Goal: Check status: Check status

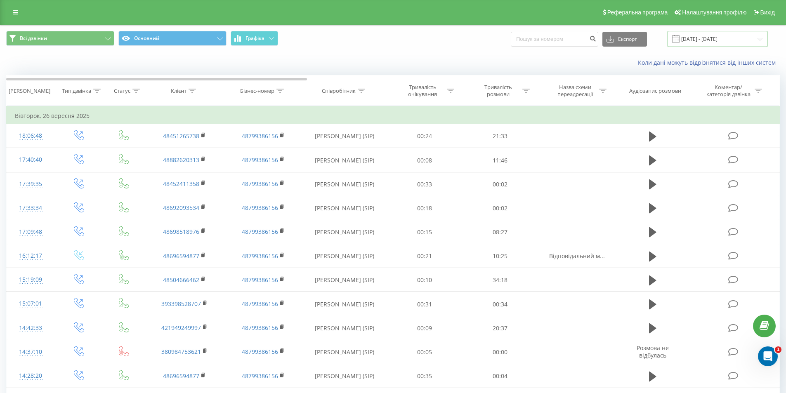
click at [411, 38] on input "[DATE] - [DATE]" at bounding box center [718, 39] width 100 height 16
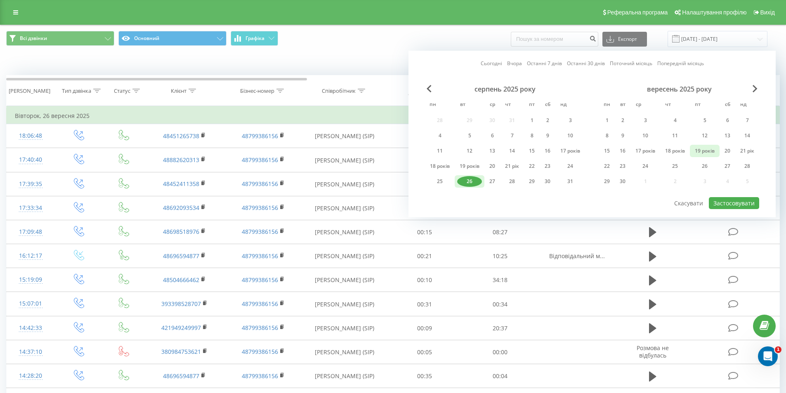
click at [411, 151] on font "19 років" at bounding box center [705, 150] width 20 height 7
click at [411, 204] on font "Застосовувати" at bounding box center [734, 203] width 41 height 8
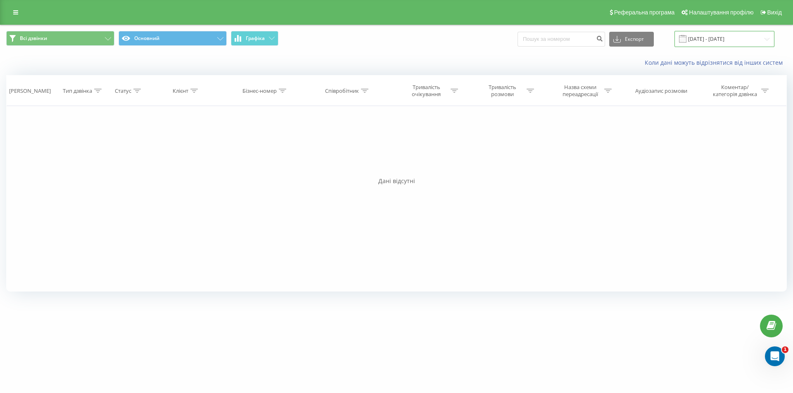
click at [411, 37] on input "[DATE] - [DATE]" at bounding box center [724, 39] width 100 height 16
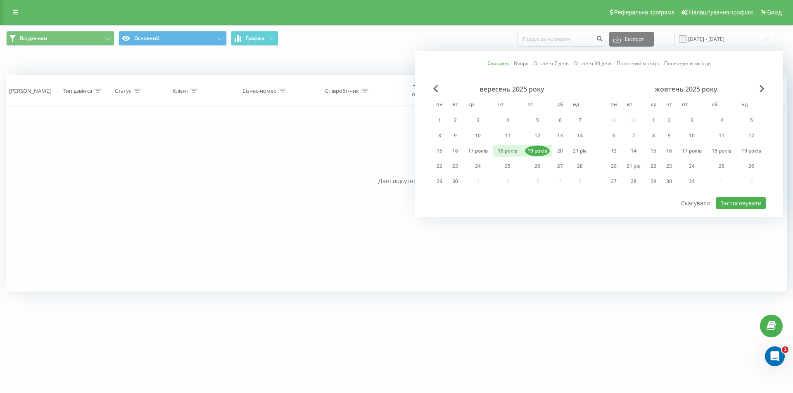
click at [411, 154] on font "18 років" at bounding box center [507, 150] width 20 height 7
click at [411, 204] on font "Застосовувати" at bounding box center [740, 203] width 41 height 8
type input "[DATE] - [DATE]"
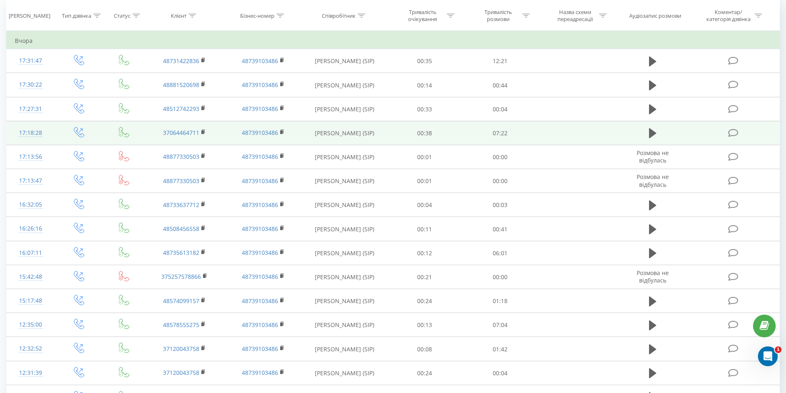
scroll to position [34, 0]
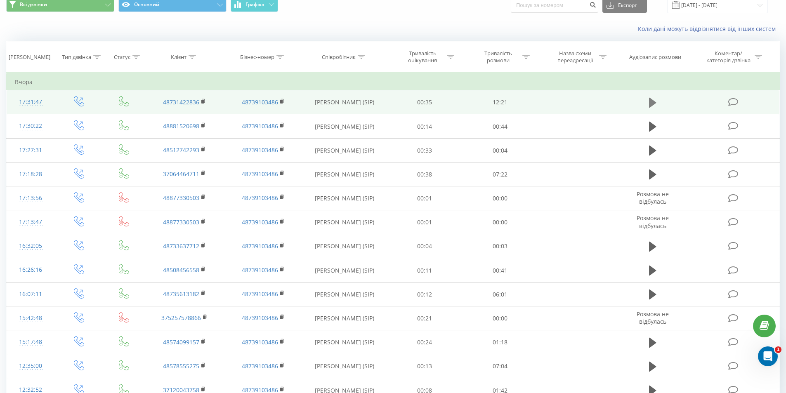
click at [411, 98] on icon at bounding box center [652, 103] width 7 height 12
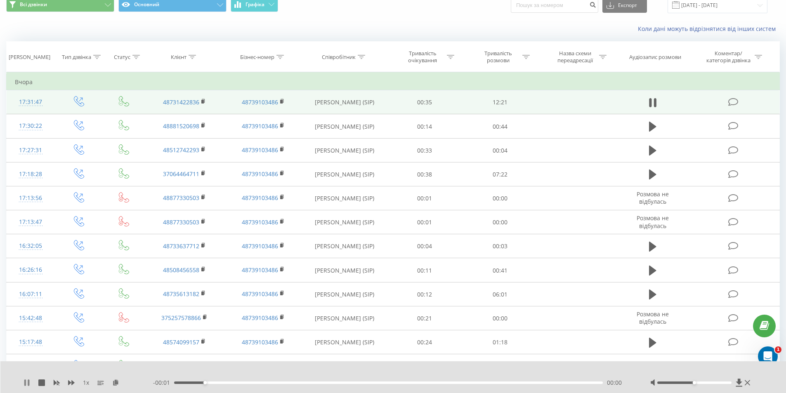
click at [24, 348] on icon at bounding box center [27, 383] width 7 height 7
drag, startPoint x: 30, startPoint y: 380, endPoint x: 25, endPoint y: 381, distance: 4.6
click at [25, 348] on icon at bounding box center [27, 383] width 7 height 7
click at [29, 348] on icon at bounding box center [27, 383] width 7 height 7
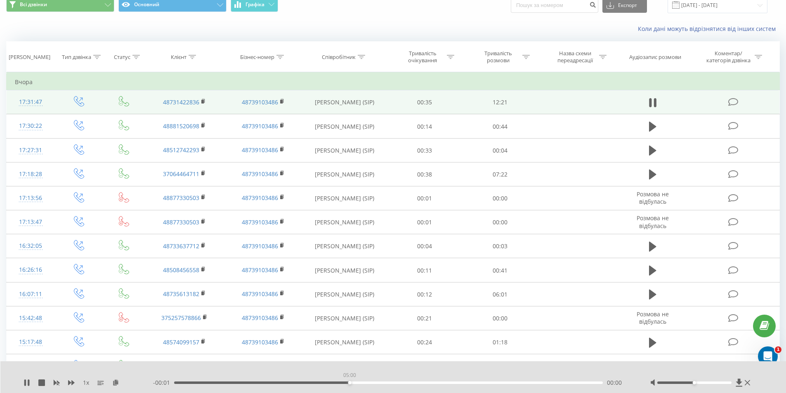
click at [351, 348] on div "05:00" at bounding box center [388, 383] width 429 height 2
click at [355, 348] on div "05:06" at bounding box center [388, 383] width 429 height 2
click at [358, 348] on div "05:12" at bounding box center [388, 383] width 429 height 2
click at [365, 348] on div "05:12" at bounding box center [388, 383] width 429 height 2
click at [370, 348] on div "05:24" at bounding box center [388, 383] width 429 height 2
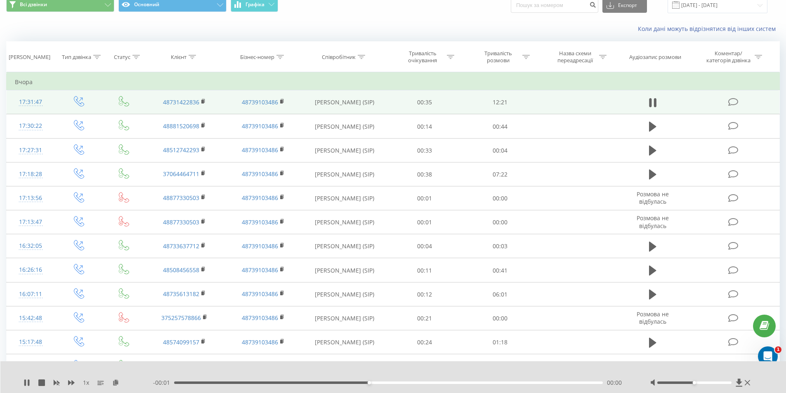
click at [374, 348] on div "05:33" at bounding box center [388, 383] width 429 height 2
click at [380, 348] on div "- 00:01 05:39 00:00" at bounding box center [391, 383] width 477 height 8
click at [381, 348] on div "05:40" at bounding box center [388, 383] width 429 height 2
click at [387, 348] on div "05:52" at bounding box center [388, 383] width 429 height 2
click at [393, 348] on div "06:12" at bounding box center [388, 383] width 429 height 2
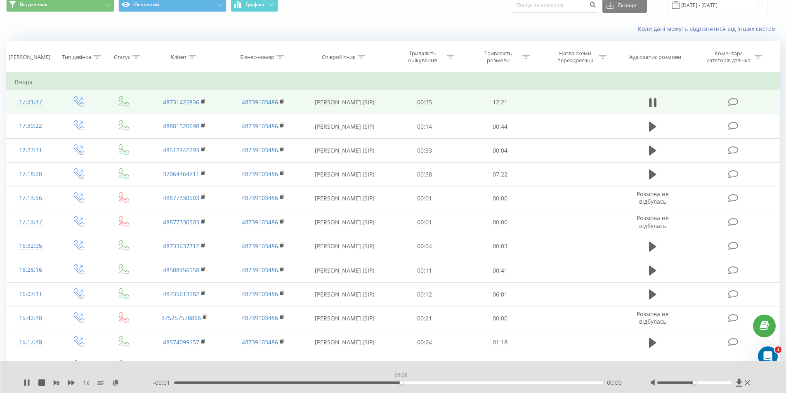
click at [403, 348] on div "06:28" at bounding box center [388, 383] width 429 height 2
click at [408, 348] on div "06:30" at bounding box center [388, 383] width 429 height 2
click at [411, 348] on div "07:04" at bounding box center [388, 383] width 429 height 2
click at [411, 348] on div "07:01" at bounding box center [388, 383] width 429 height 2
click at [25, 348] on icon at bounding box center [25, 383] width 2 height 7
